Goal: Task Accomplishment & Management: Manage account settings

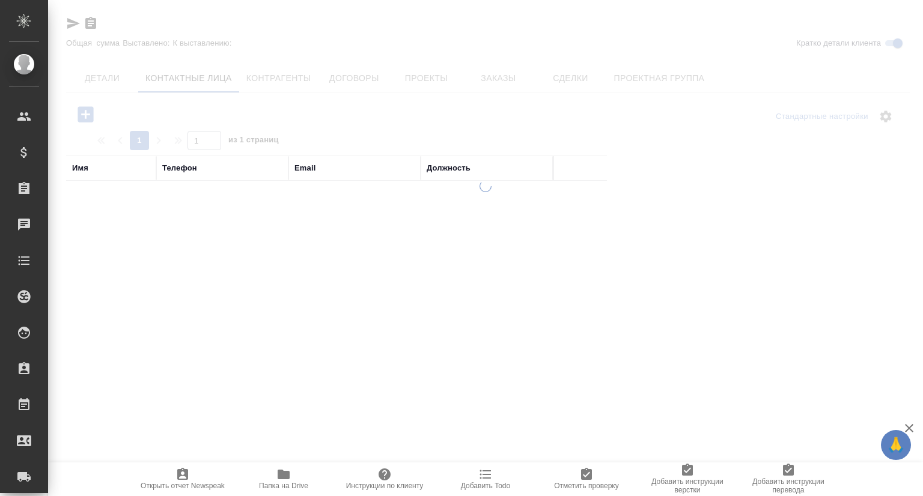
select select "RU"
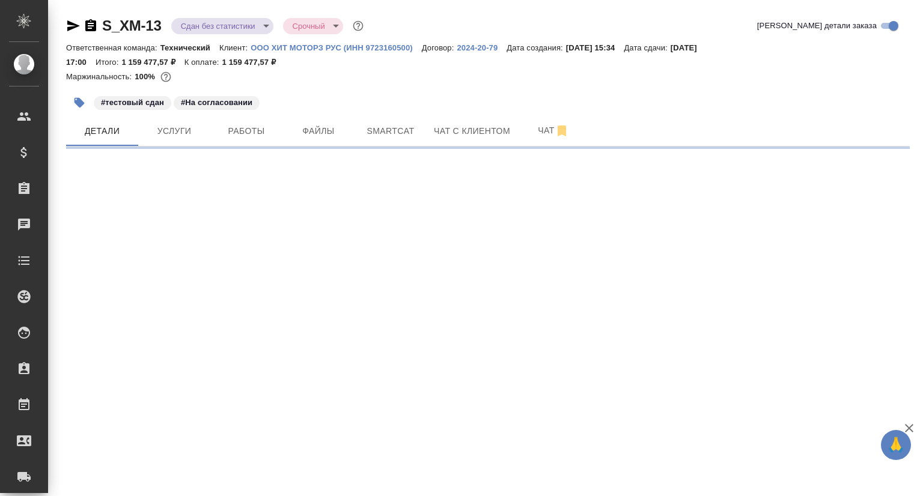
select select "RU"
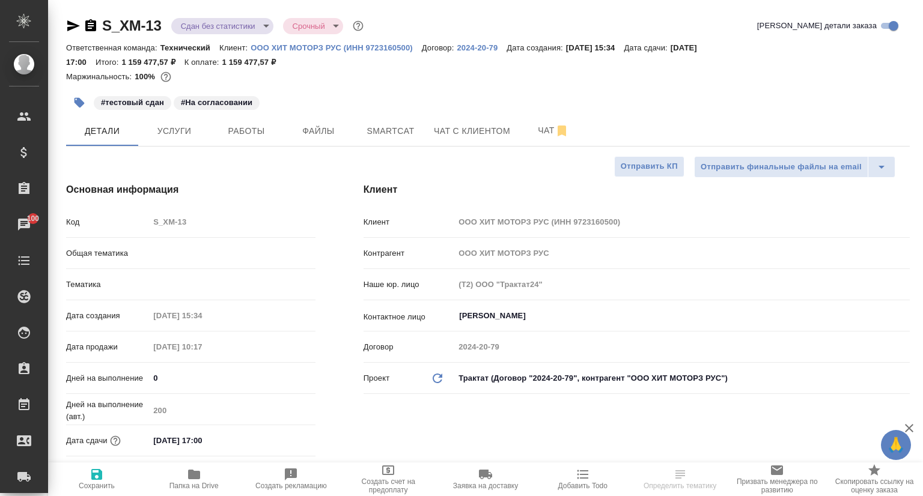
type textarea "x"
type input "Технический"
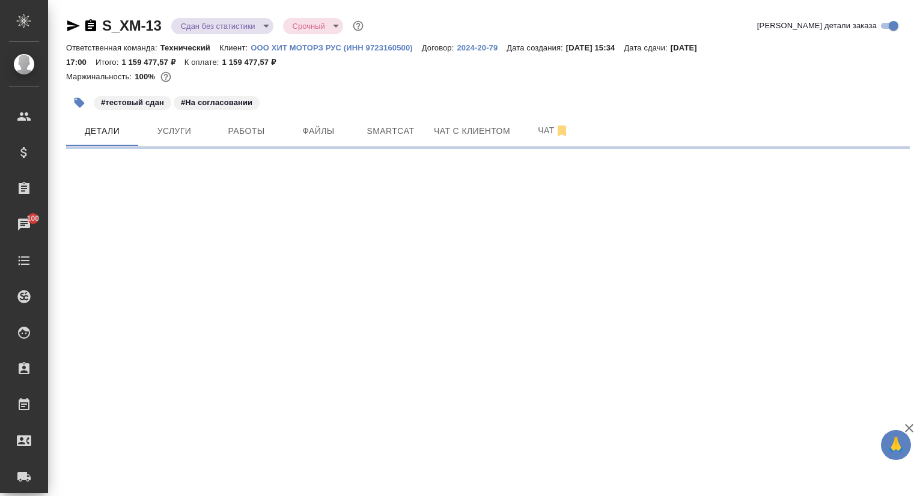
select select "RU"
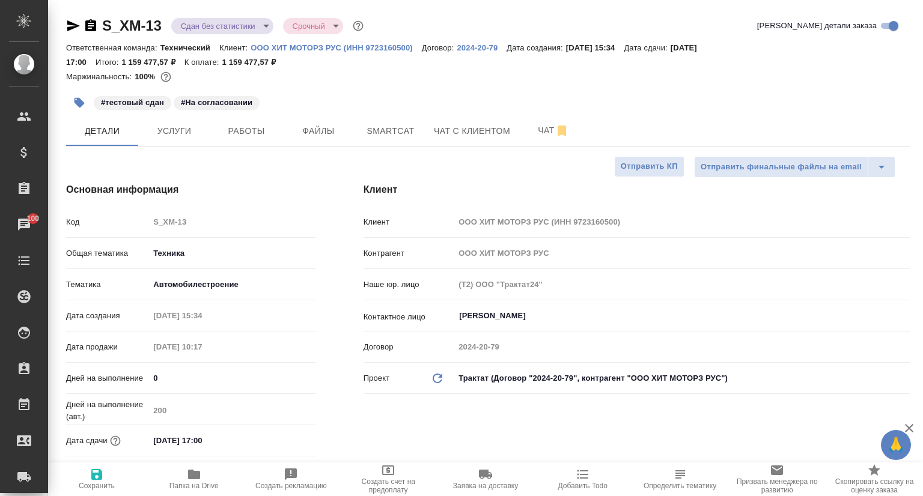
type textarea "x"
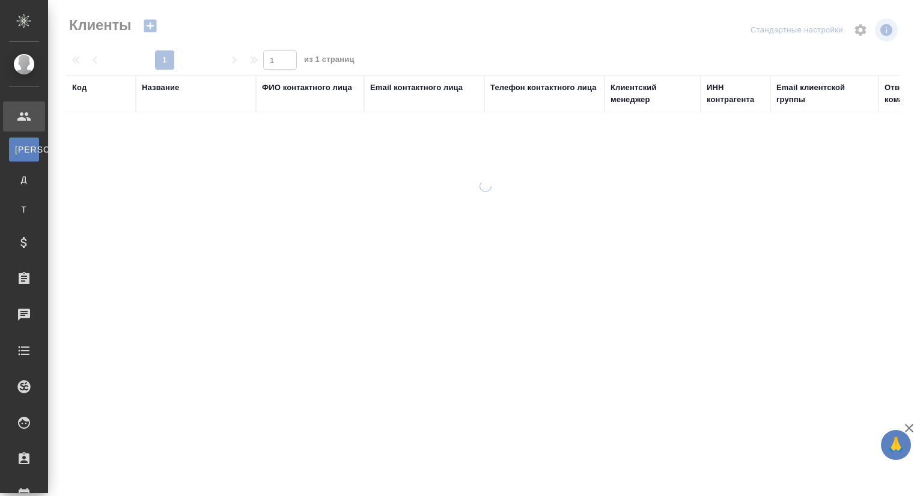
select select "RU"
